Goal: Information Seeking & Learning: Learn about a topic

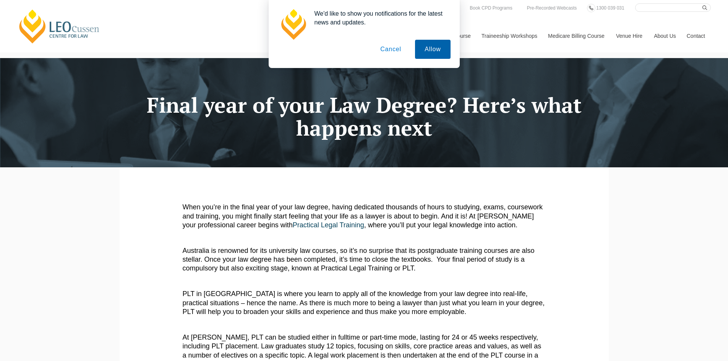
click at [436, 52] on button "Allow" at bounding box center [432, 49] width 35 height 19
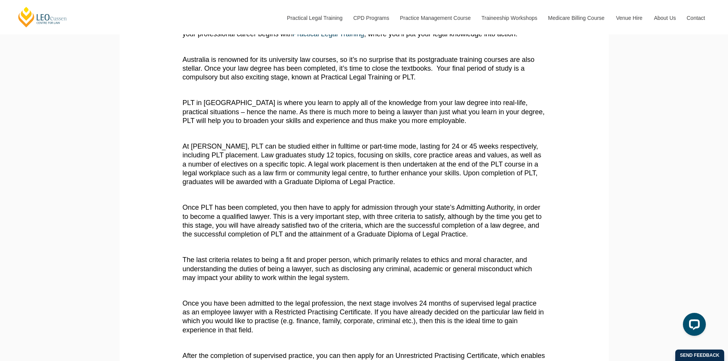
scroll to position [229, 0]
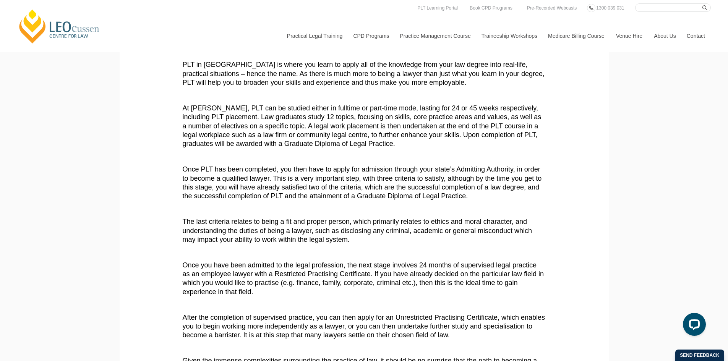
click at [270, 227] on p "The last criteria relates to being a fit and proper person, which primarily rel…" at bounding box center [364, 230] width 363 height 27
click at [393, 148] on p "At [PERSON_NAME], PLT can be studied either in fulltime or part-time mode, last…" at bounding box center [364, 126] width 363 height 45
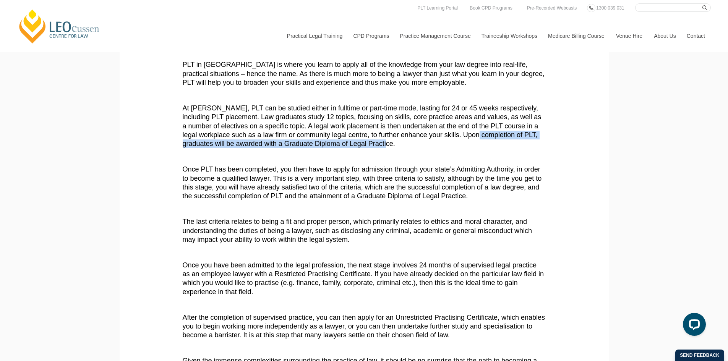
drag, startPoint x: 408, startPoint y: 142, endPoint x: 488, endPoint y: 139, distance: 79.9
click at [488, 139] on p "At Leo Cussen, PLT can be studied either in fulltime or part-time mode, lasting…" at bounding box center [364, 126] width 363 height 45
click at [389, 143] on p "At Leo Cussen, PLT can be studied either in fulltime or part-time mode, lasting…" at bounding box center [364, 126] width 363 height 45
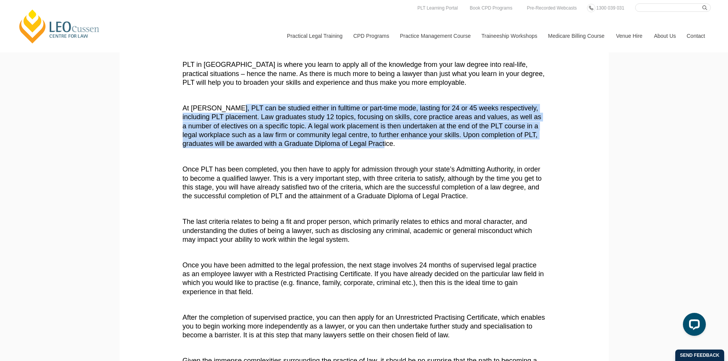
drag, startPoint x: 394, startPoint y: 145, endPoint x: 231, endPoint y: 111, distance: 166.2
click at [231, 111] on p "At Leo Cussen, PLT can be studied either in fulltime or part-time mode, lasting…" at bounding box center [364, 126] width 363 height 45
copy p "PLT can be studied either in fulltime or part-time mode, lasting for 24 or 45 w…"
